Goal: Task Accomplishment & Management: Complete application form

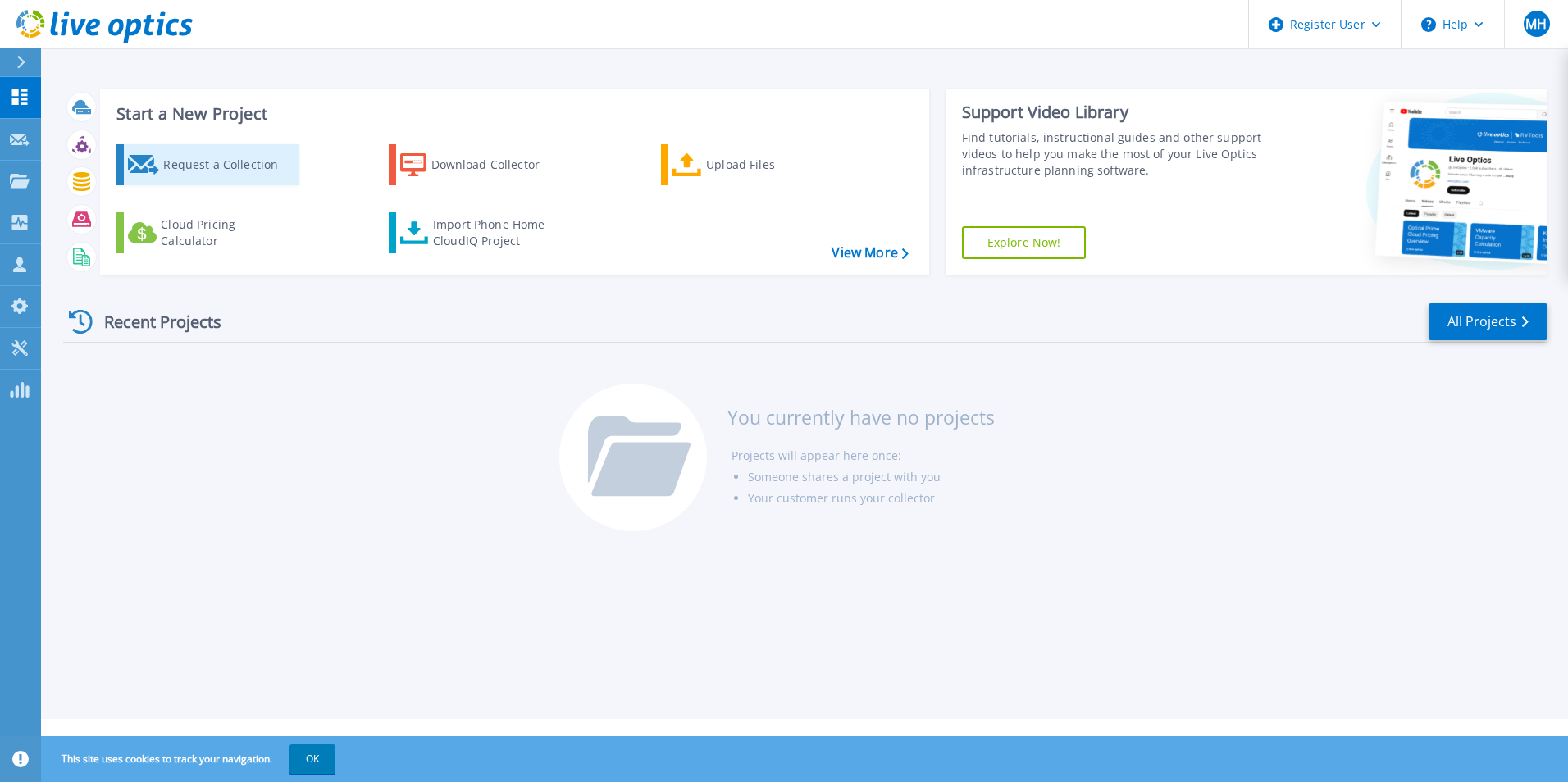
click at [236, 173] on div "Request a Collection" at bounding box center [229, 164] width 131 height 32
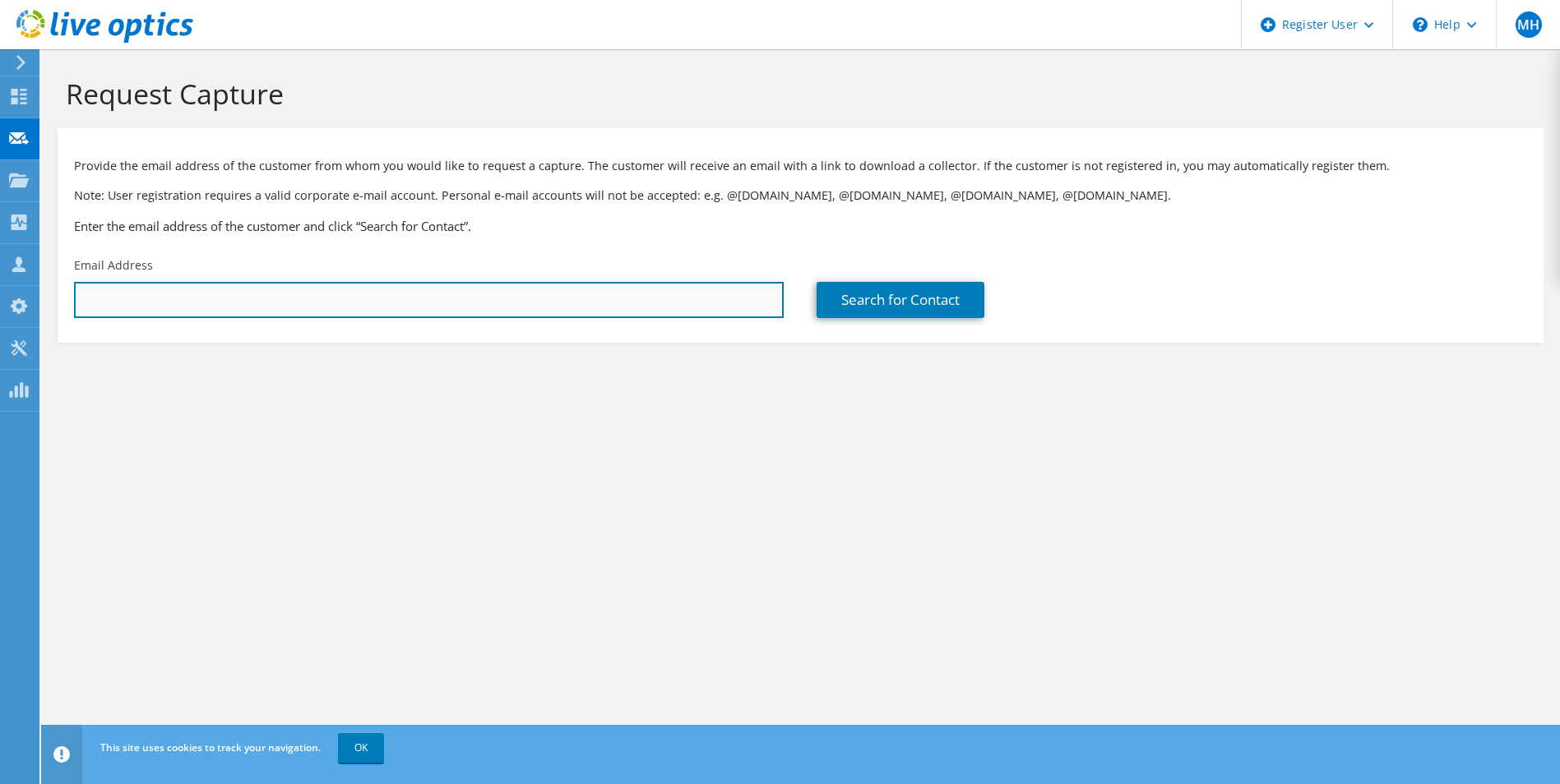
click at [201, 300] on input "text" at bounding box center [429, 300] width 710 height 36
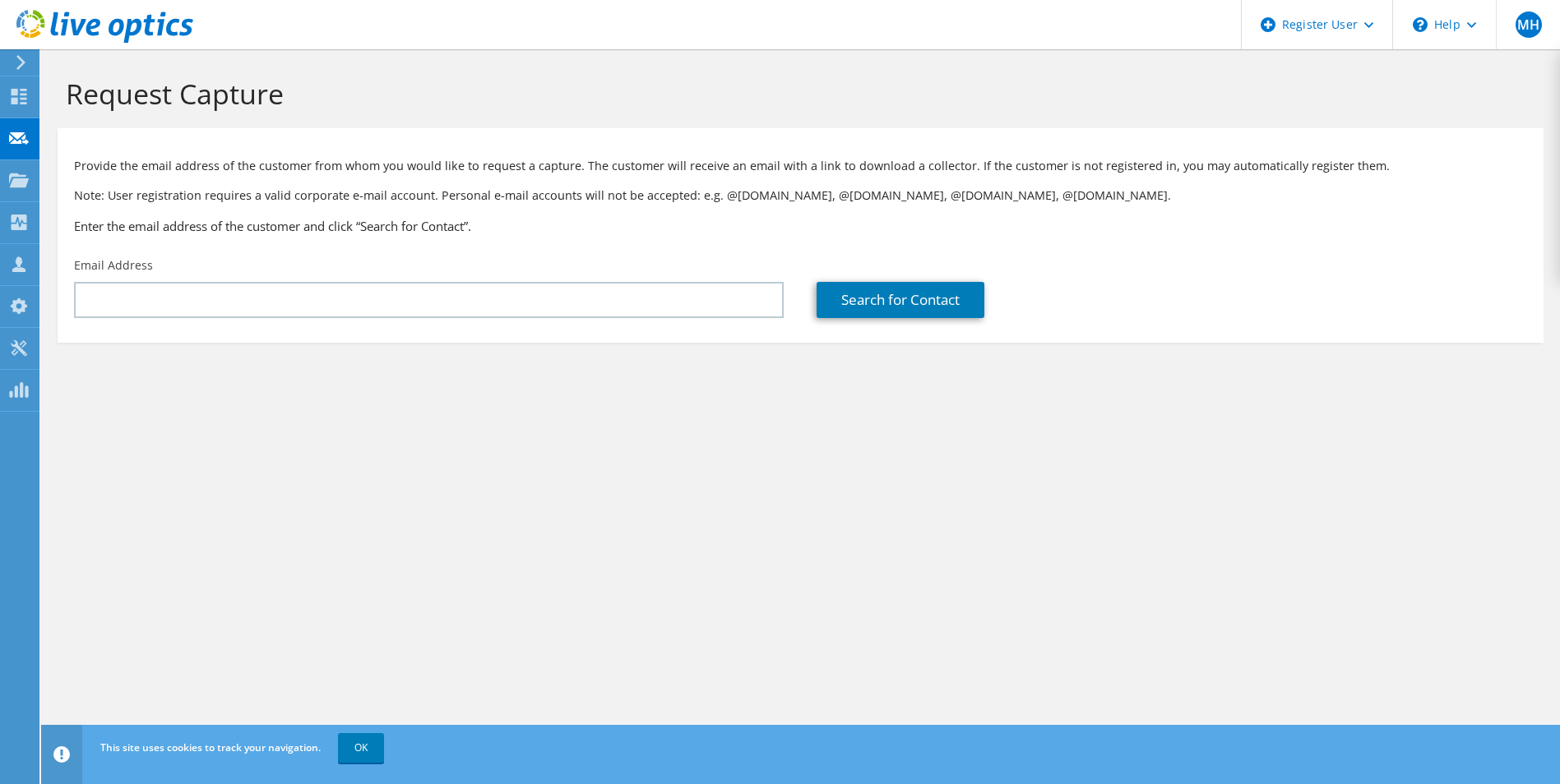
drag, startPoint x: 496, startPoint y: 407, endPoint x: 483, endPoint y: 409, distance: 13.2
click at [483, 409] on section "Request Capture Provide the email address of the customer from whom you would l…" at bounding box center [801, 237] width 1520 height 375
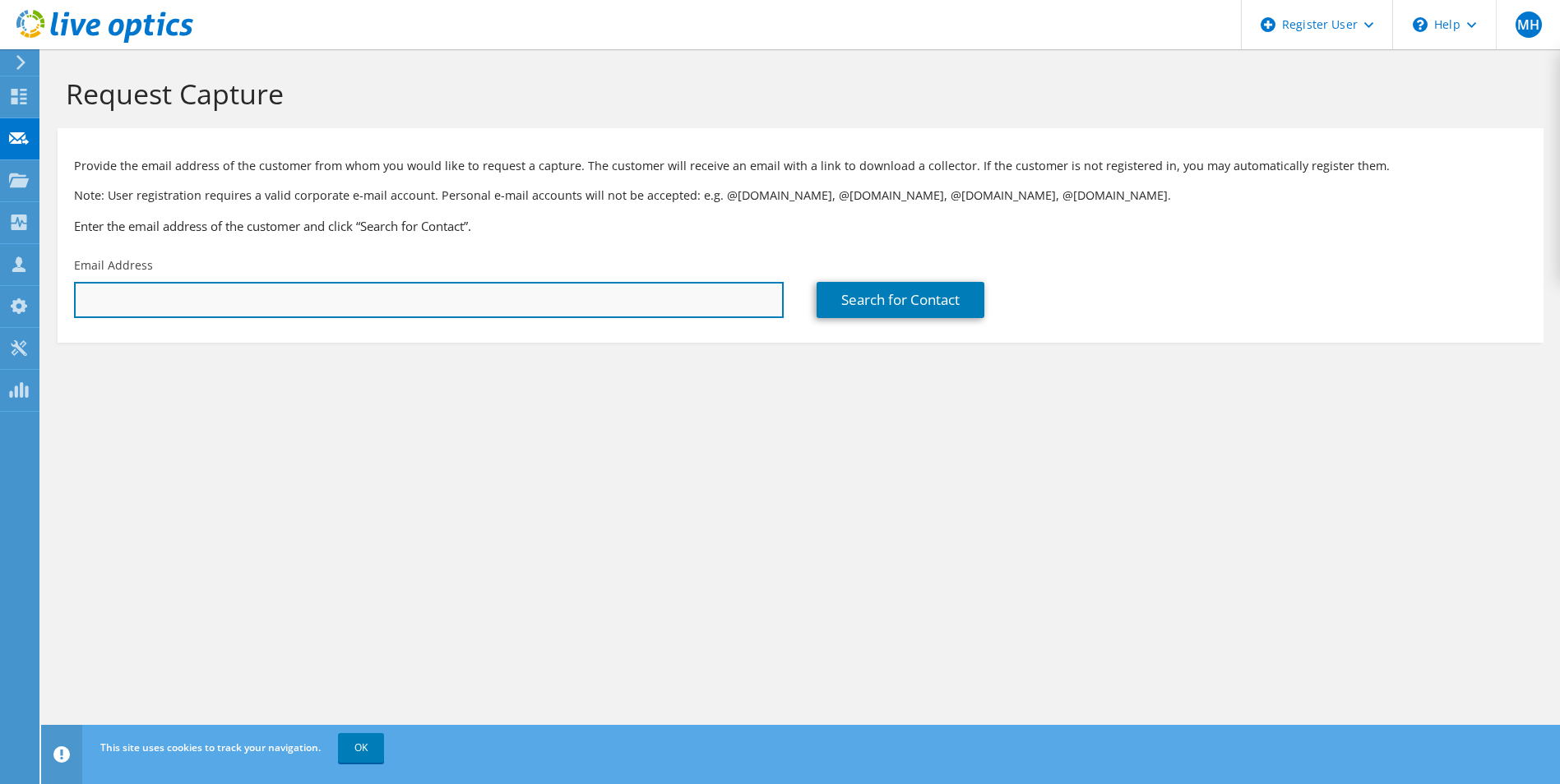
click at [161, 293] on input "text" at bounding box center [429, 300] width 710 height 36
click at [171, 310] on input "text" at bounding box center [429, 300] width 710 height 36
paste input "jmorin@celd.com"
click at [224, 311] on input "jmorin@celd.com" at bounding box center [429, 300] width 710 height 36
click at [774, 300] on input "jmorin@celd.com" at bounding box center [429, 300] width 710 height 36
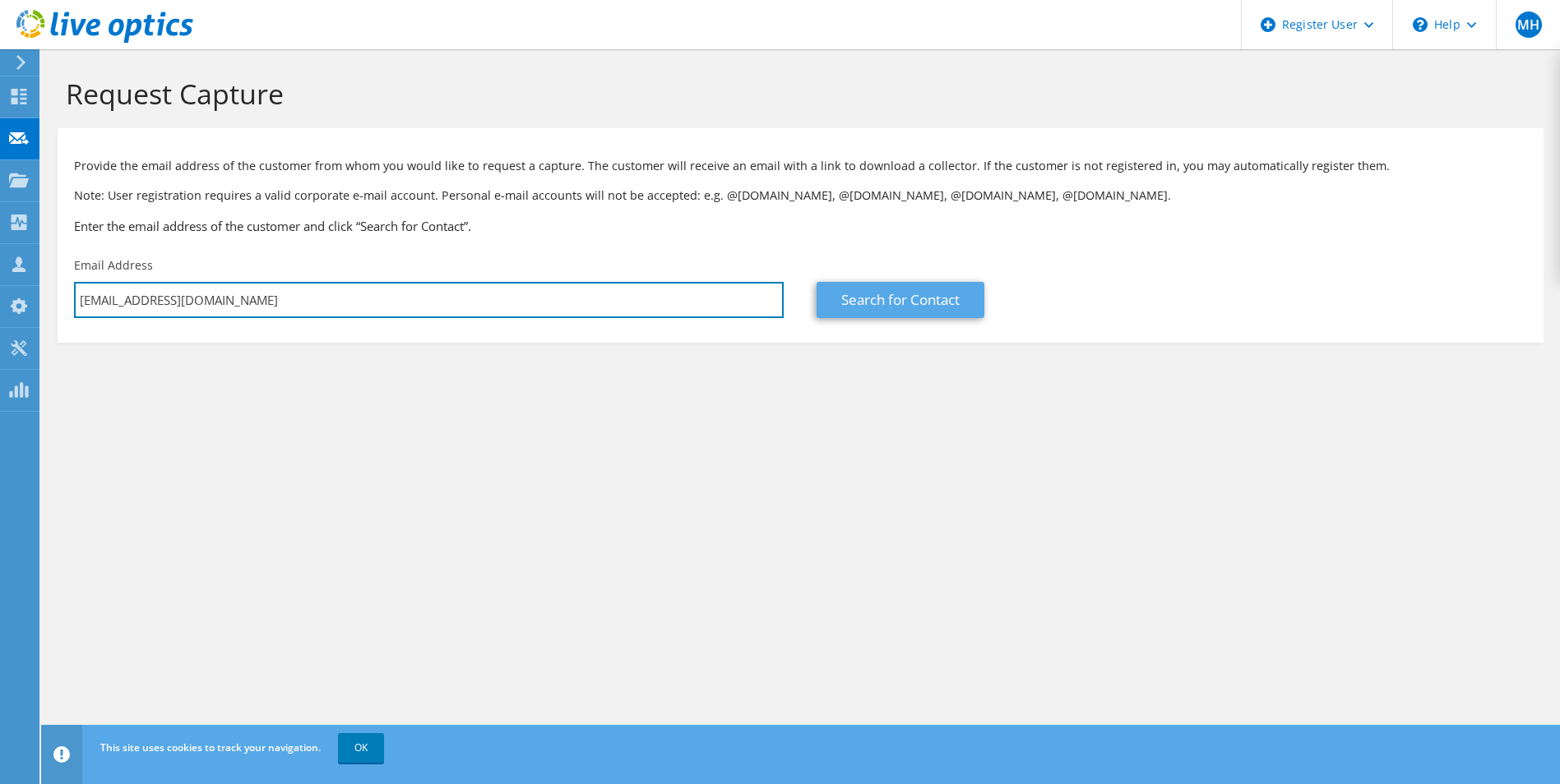
type input "jmorin@celd.com"
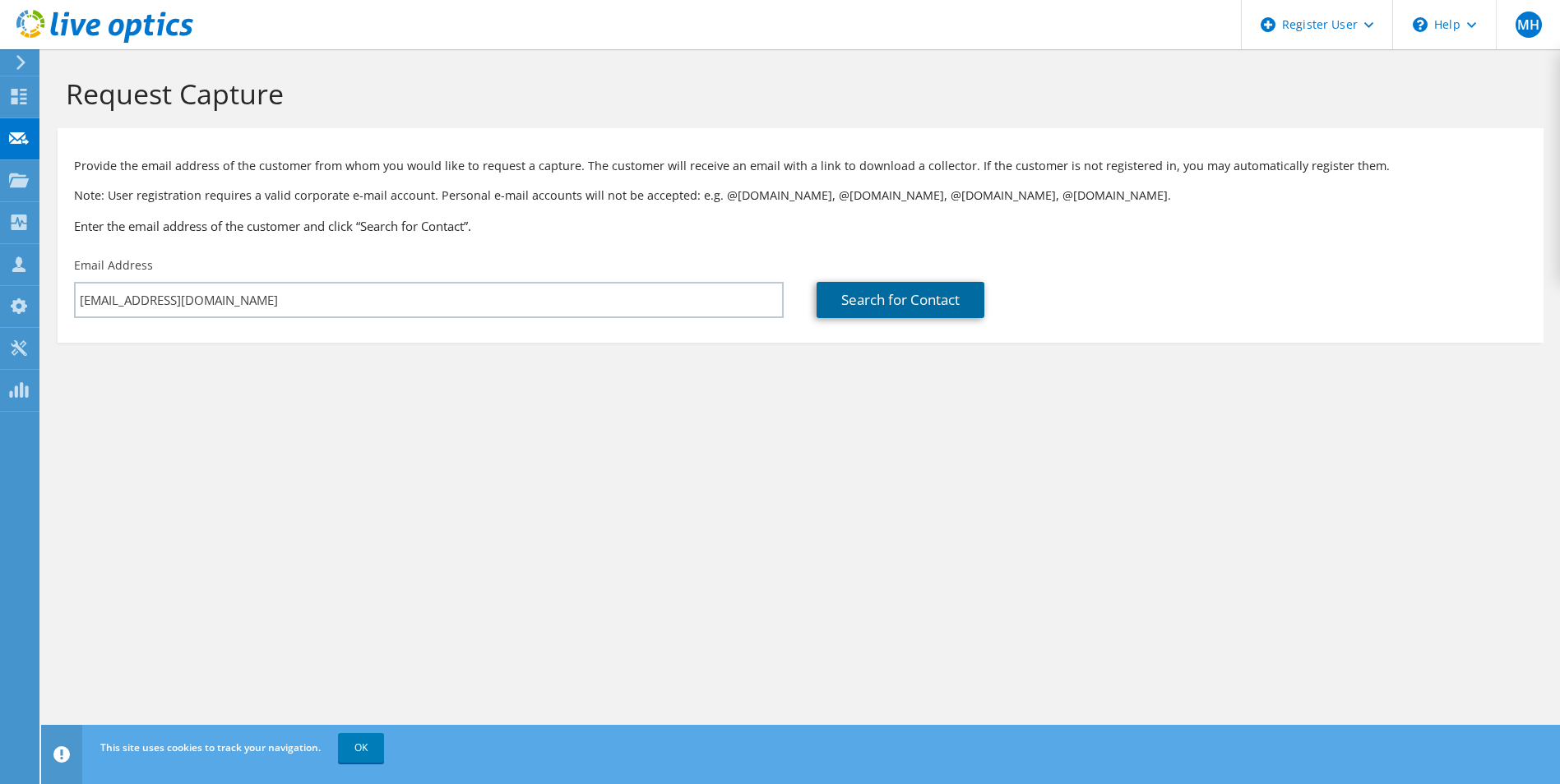
click at [867, 303] on link "Search for Contact" at bounding box center [900, 300] width 168 height 36
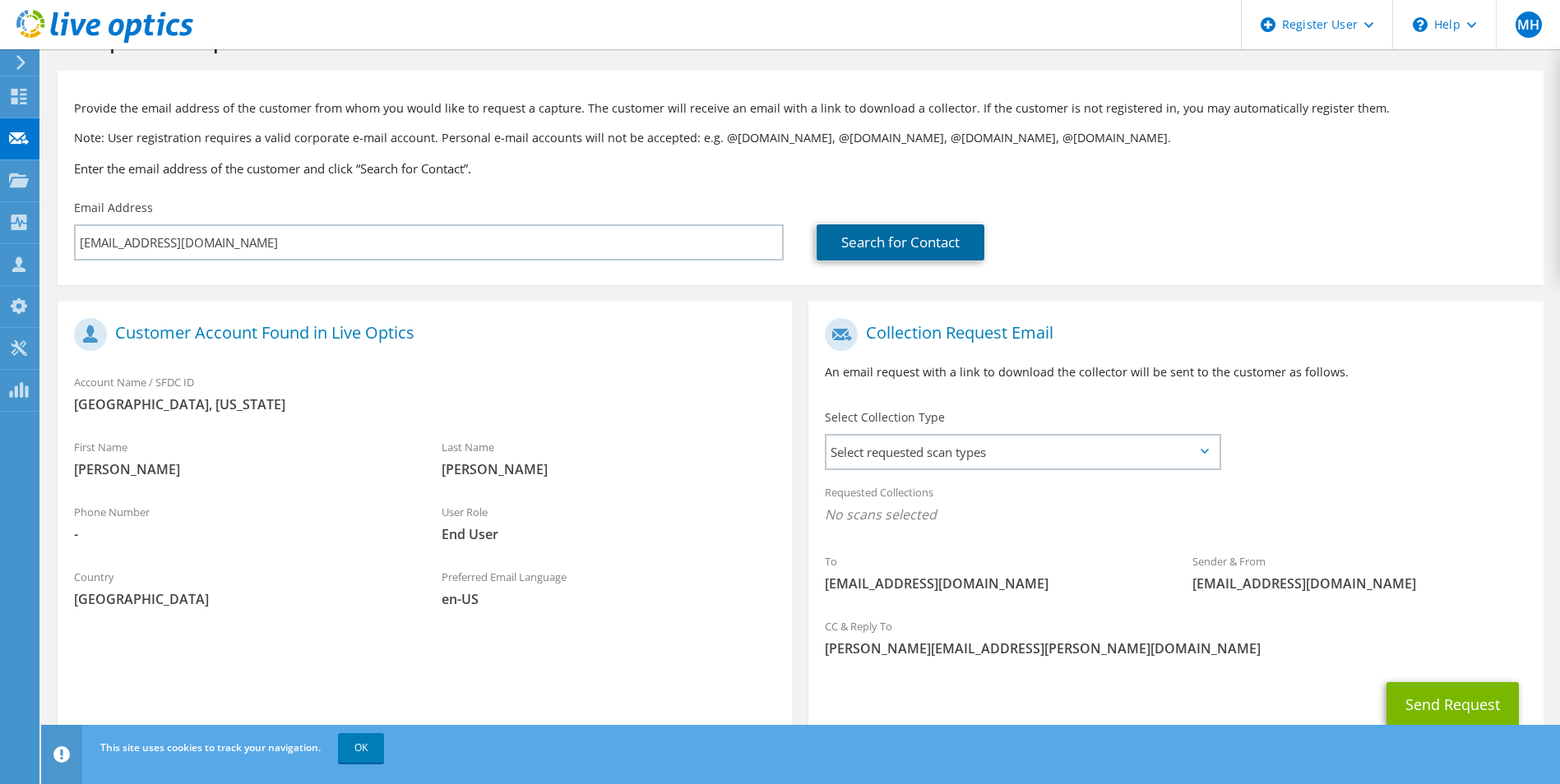
scroll to position [115, 0]
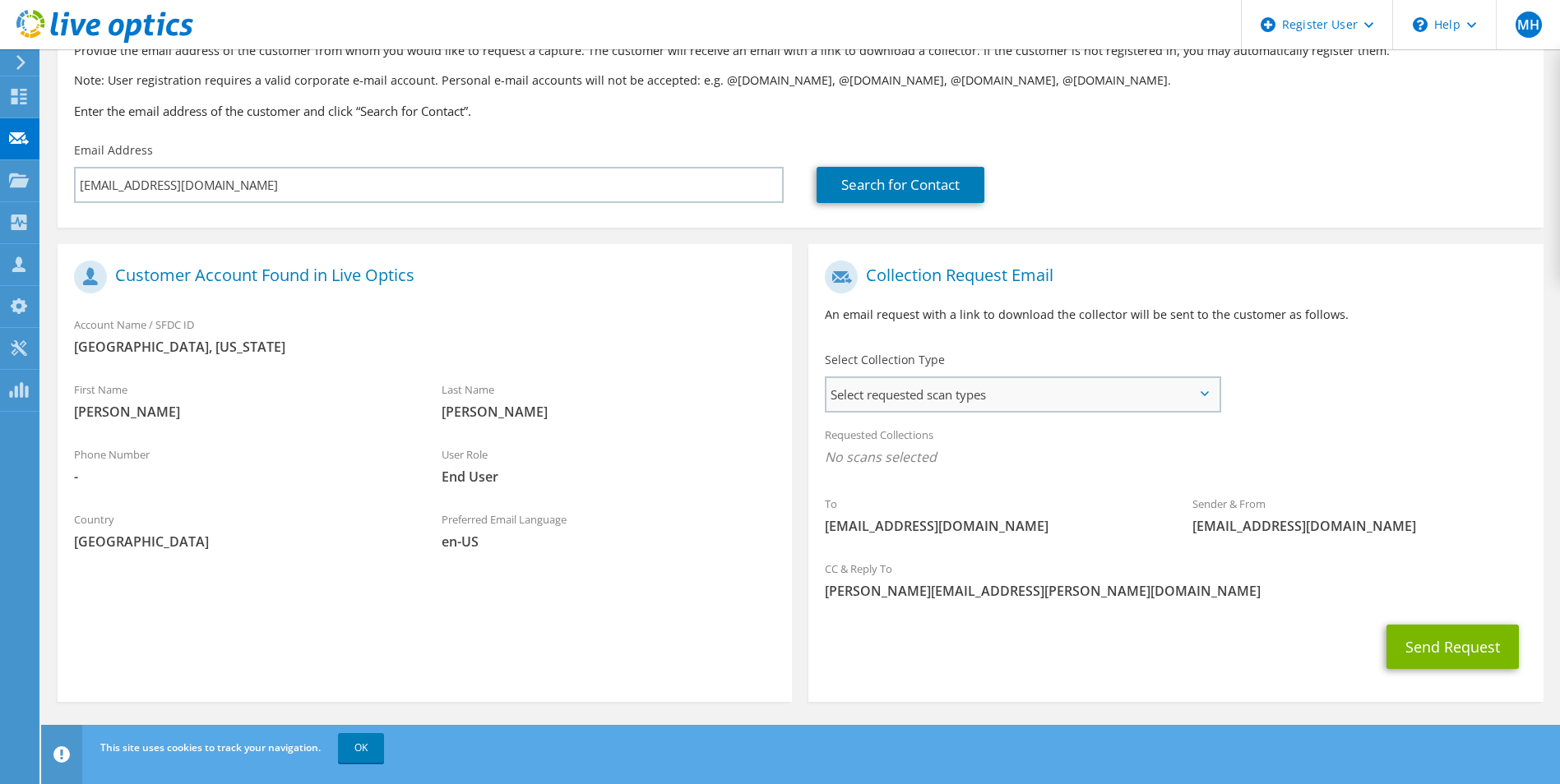
click at [1142, 397] on span "Select requested scan types" at bounding box center [1022, 394] width 391 height 32
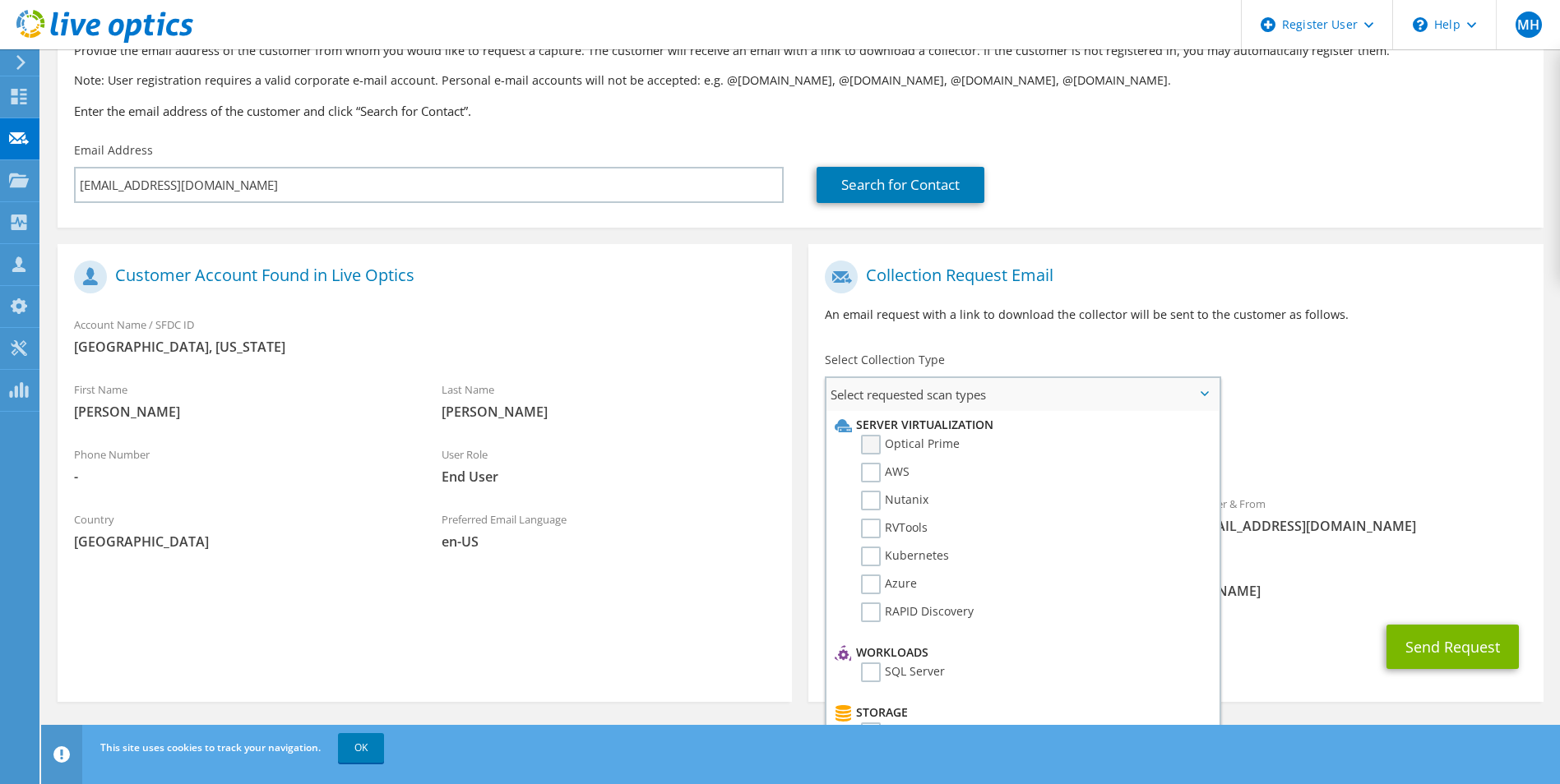
click at [864, 451] on label "Optical Prime" at bounding box center [910, 445] width 98 height 20
click at [0, 0] on input "Optical Prime" at bounding box center [0, 0] width 0 height 0
click at [1297, 436] on div "Requested Collections No scans selected Optical Prime" at bounding box center [1176, 450] width 734 height 66
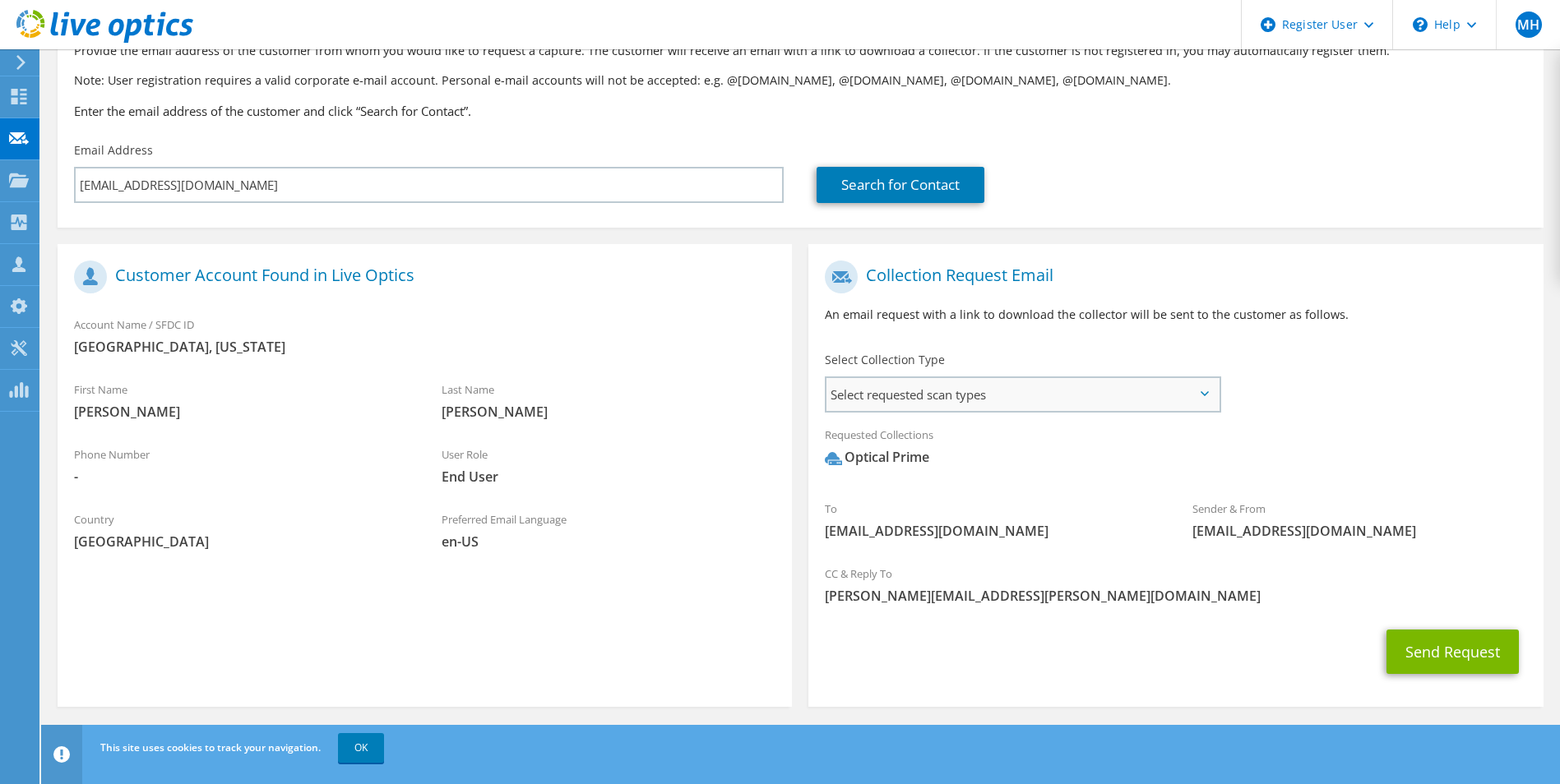
drag, startPoint x: 941, startPoint y: 396, endPoint x: 953, endPoint y: 396, distance: 12.0
click at [946, 396] on span "Select requested scan types" at bounding box center [1022, 394] width 391 height 32
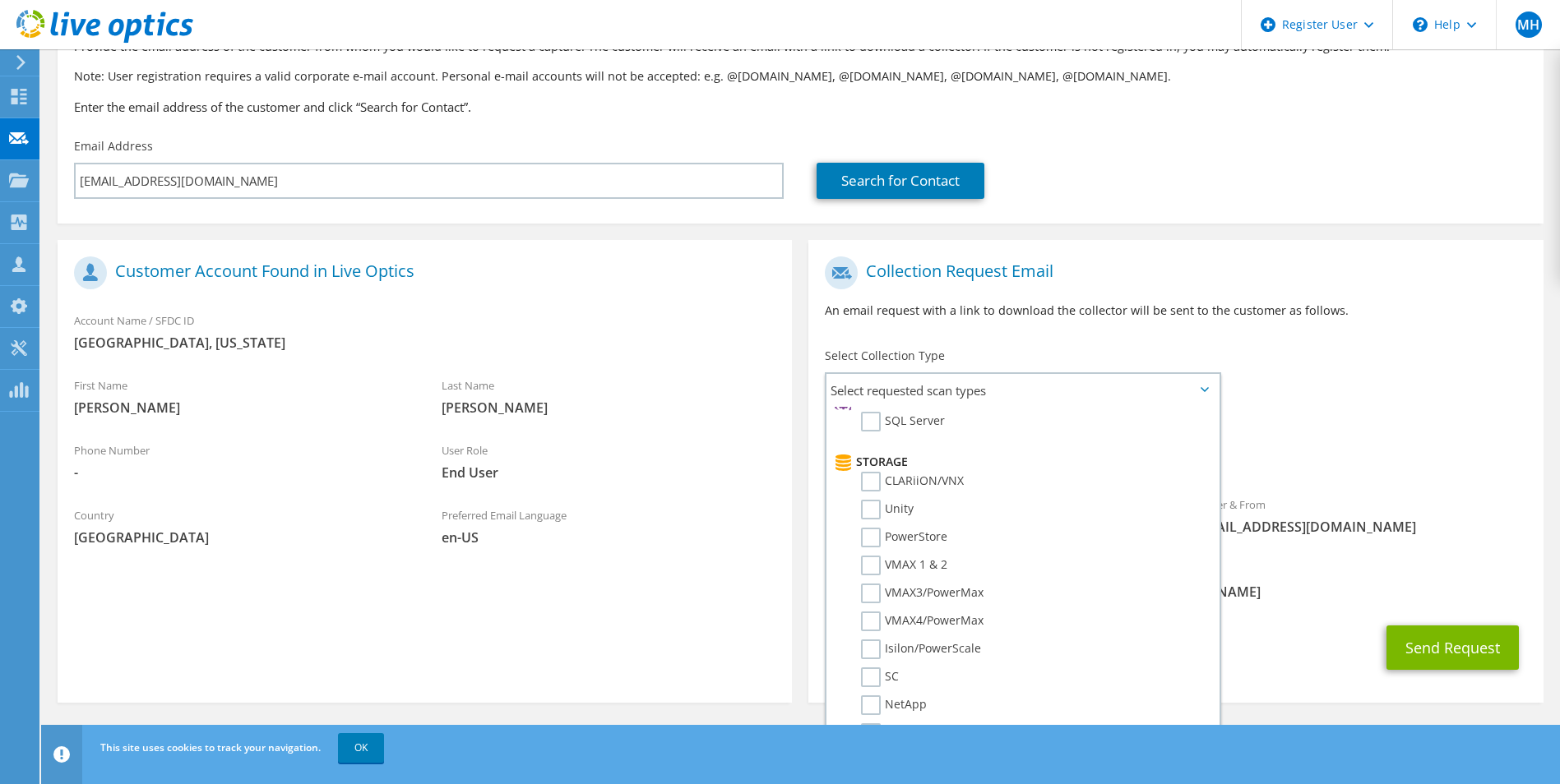
scroll to position [120, 0]
click at [1297, 707] on div "Collection Request Email An email request with a link to download the collector…" at bounding box center [1176, 475] width 751 height 471
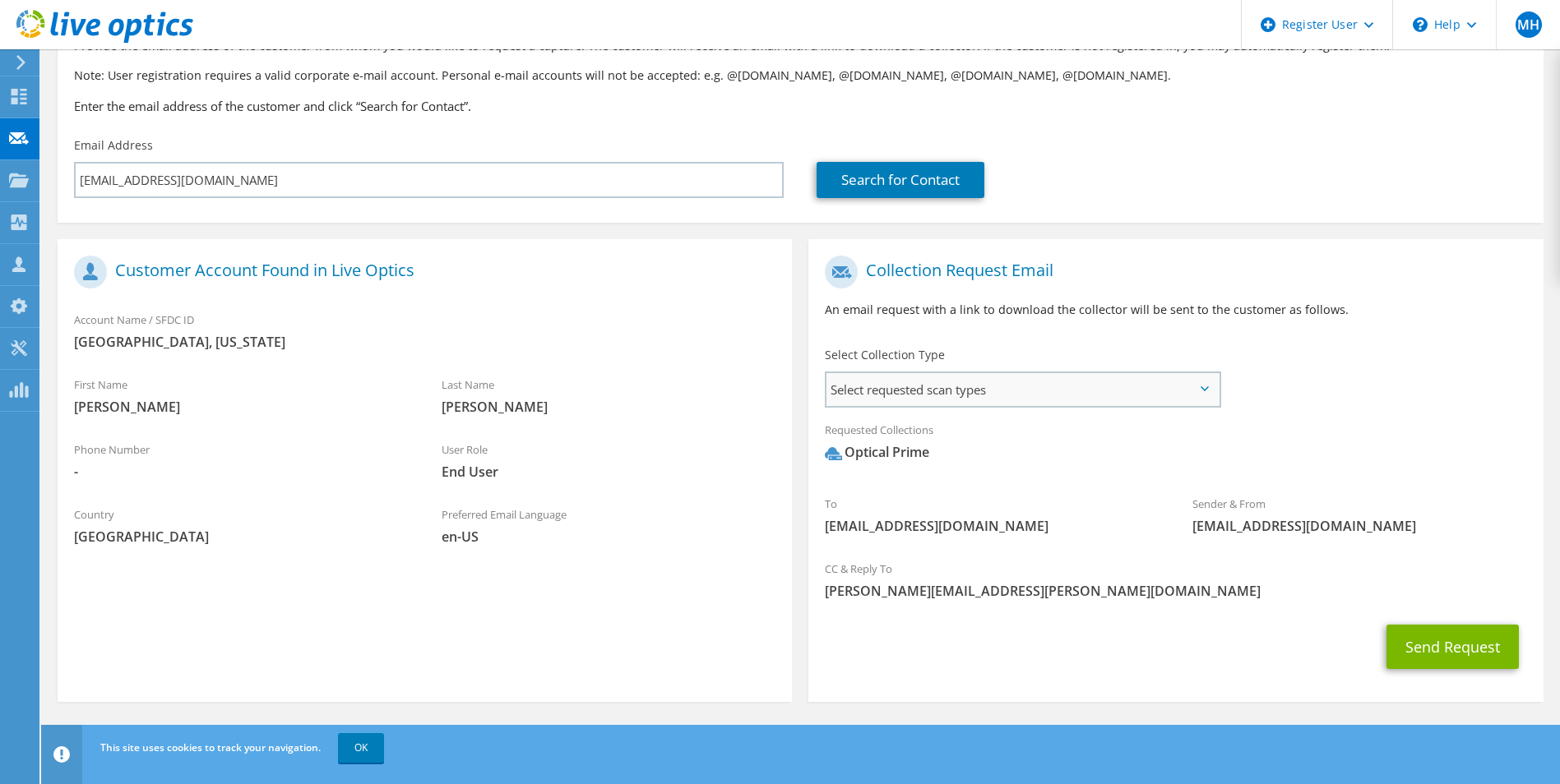
click at [972, 384] on span "Select requested scan types" at bounding box center [1022, 389] width 391 height 32
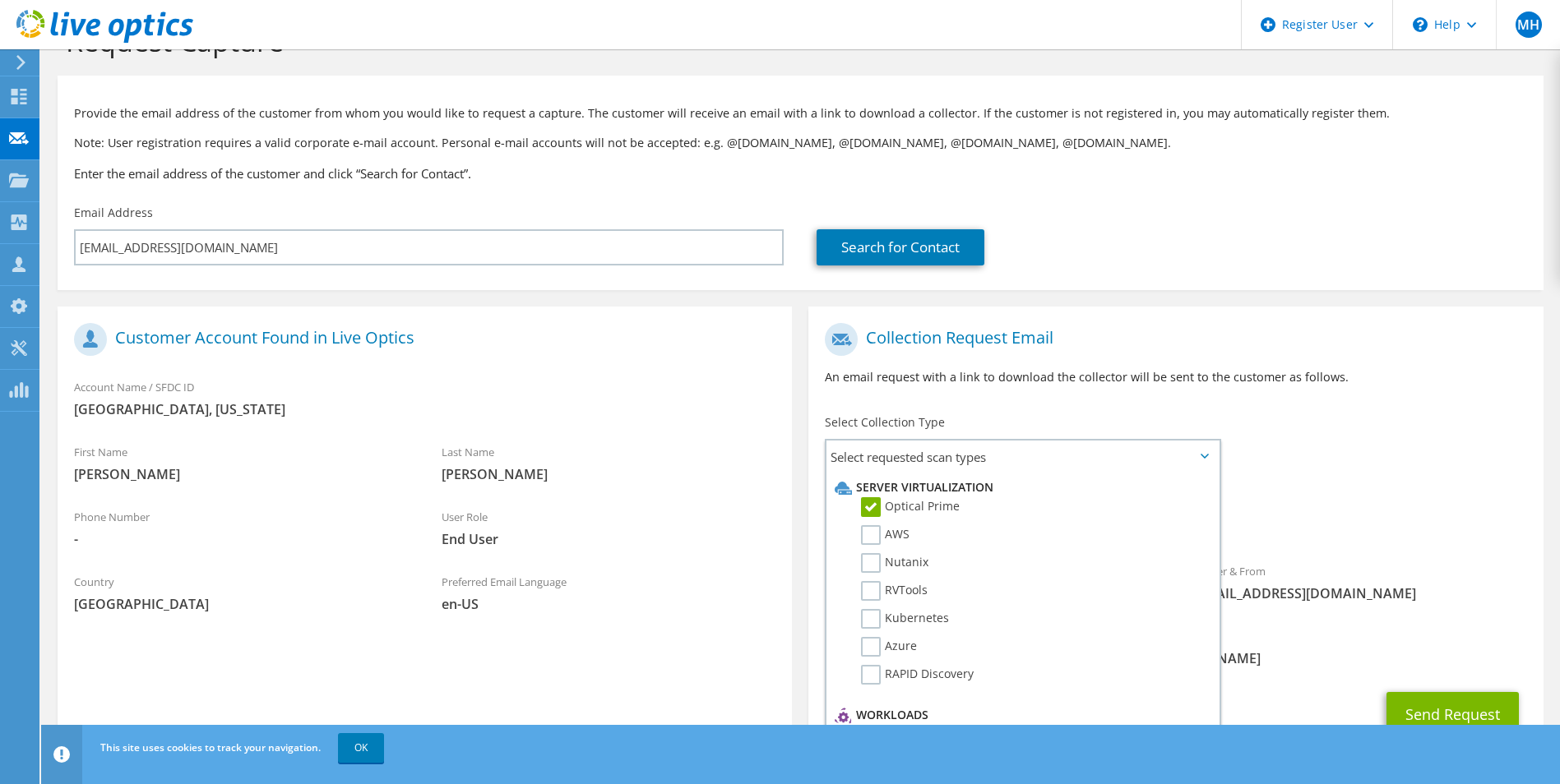
scroll to position [0, 0]
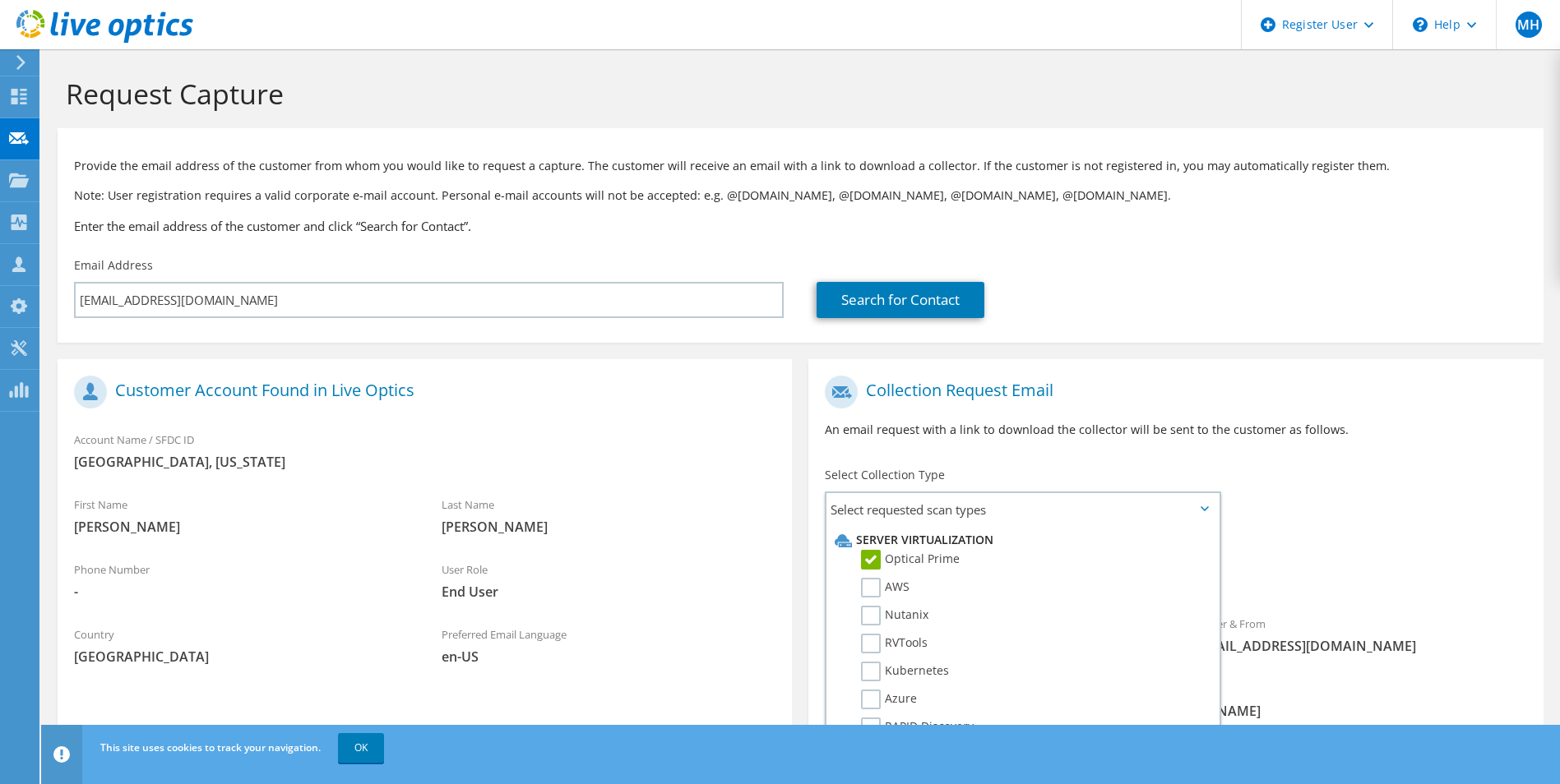
click at [1473, 427] on p "An email request with a link to download the collector will be sent to the cust…" at bounding box center [1176, 429] width 702 height 18
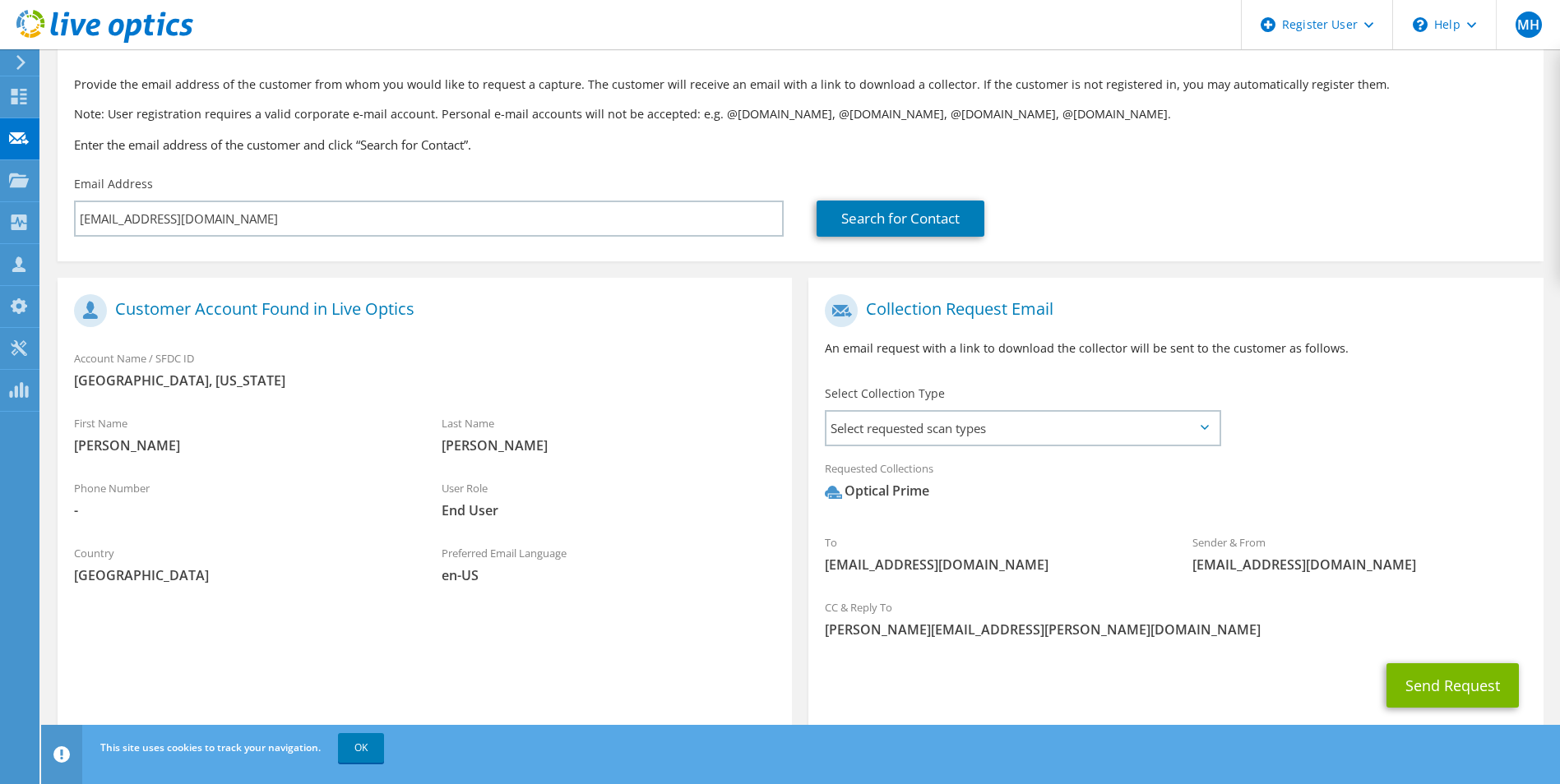
scroll to position [120, 0]
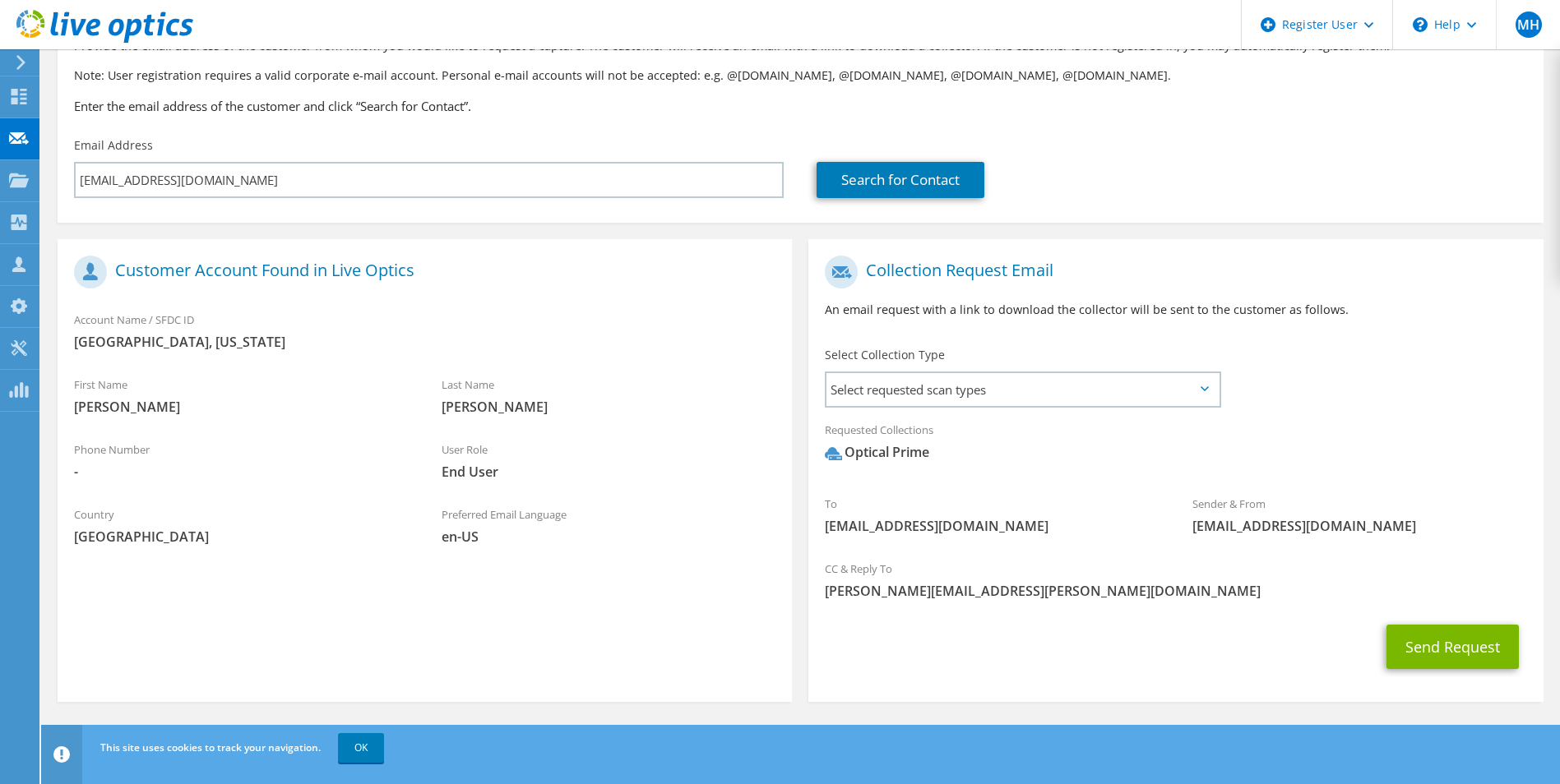
click at [1478, 360] on div "To jmorin@celd.com Sender & From liveoptics@liveoptics.com" at bounding box center [1176, 400] width 734 height 305
click at [683, 639] on section "Customer Account Found in Live Optics Account Name / SFDC ID CHICOPEE, MASSACHU…" at bounding box center [425, 471] width 734 height 463
click at [1418, 652] on button "Send Request" at bounding box center [1453, 646] width 133 height 44
